Goal: Find specific page/section: Find specific page/section

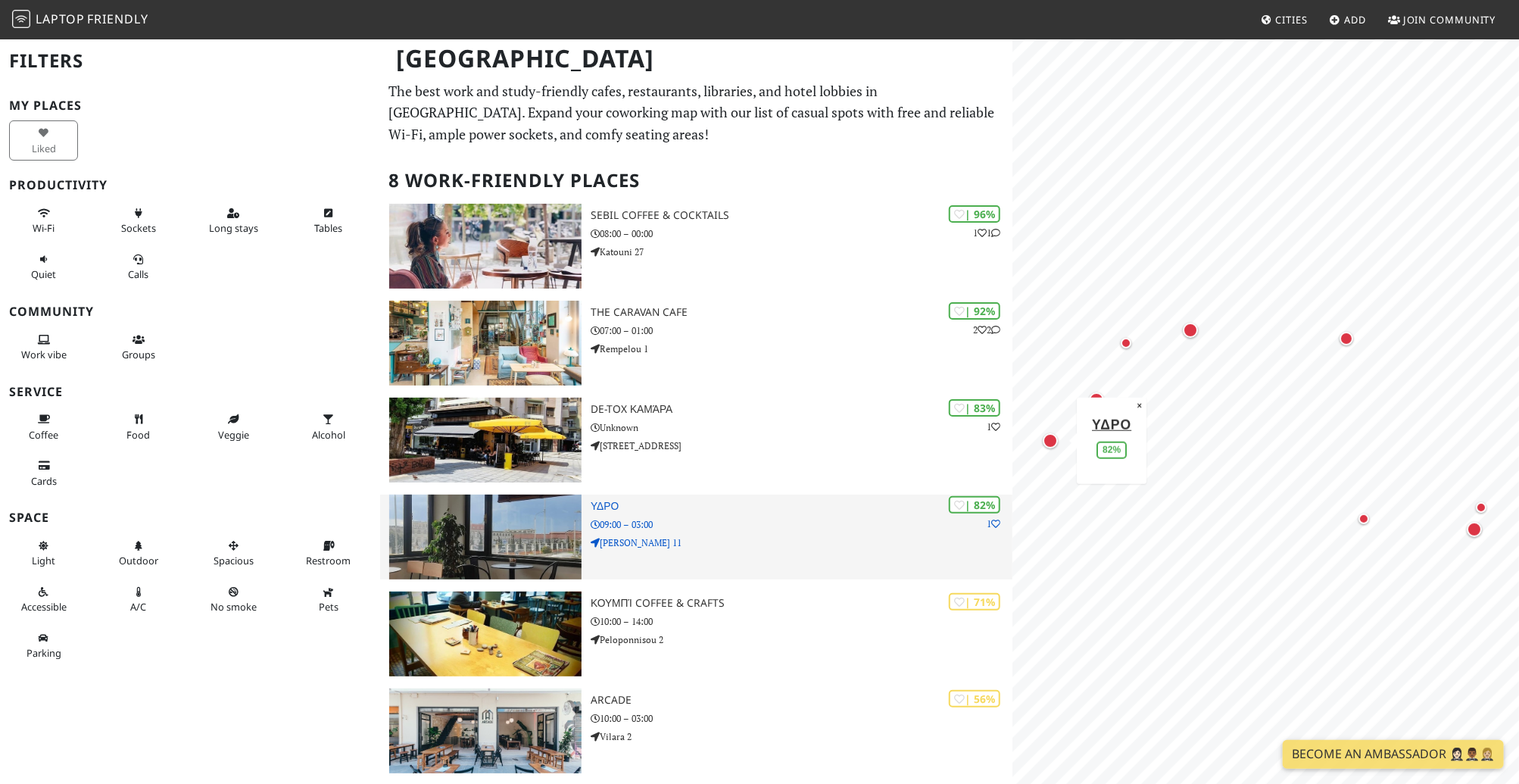
click at [523, 527] on img at bounding box center [486, 537] width 193 height 85
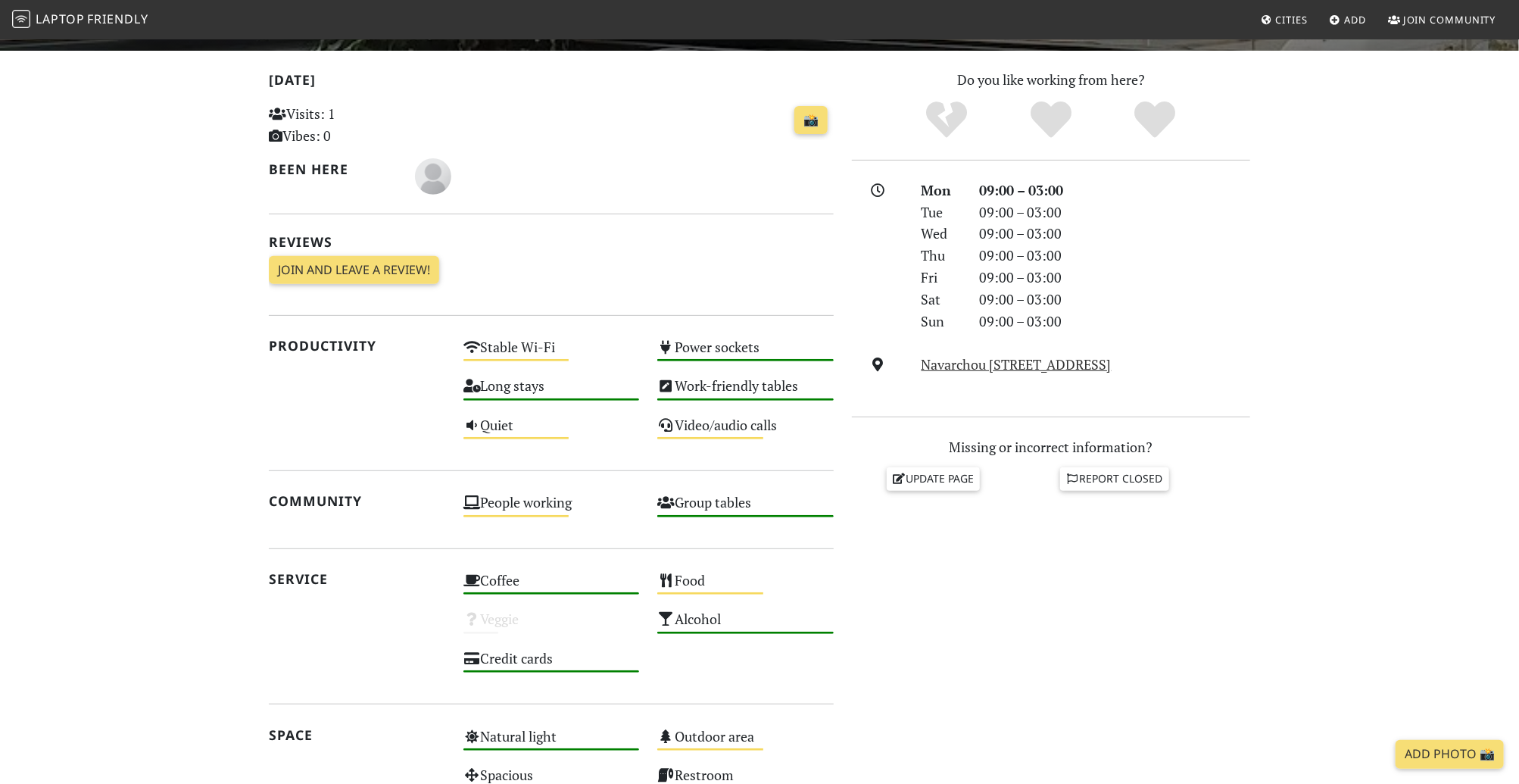
scroll to position [89, 0]
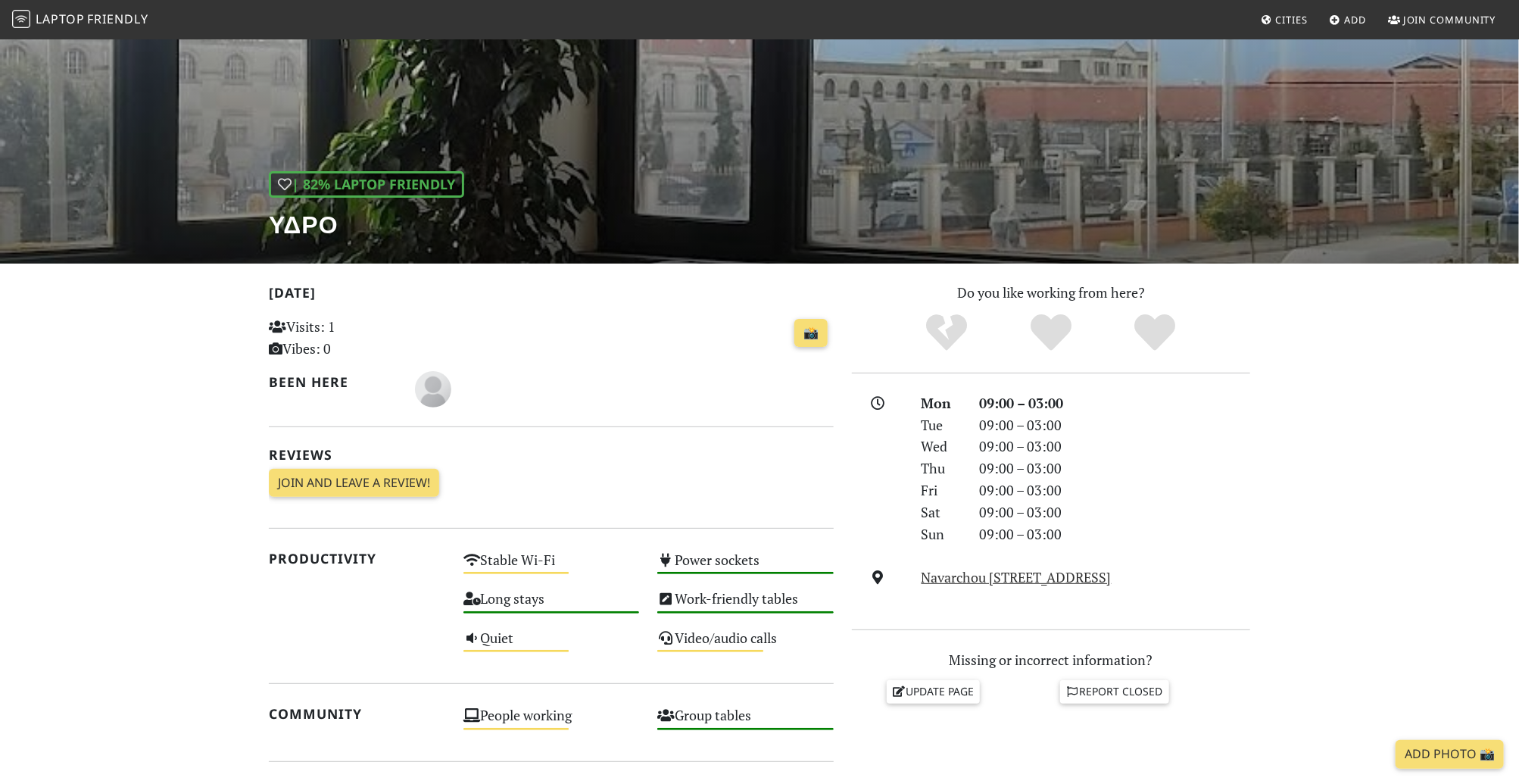
click at [310, 220] on h1 "ΥΔΡΟ" at bounding box center [366, 224] width 196 height 29
